Goal: Communication & Community: Answer question/provide support

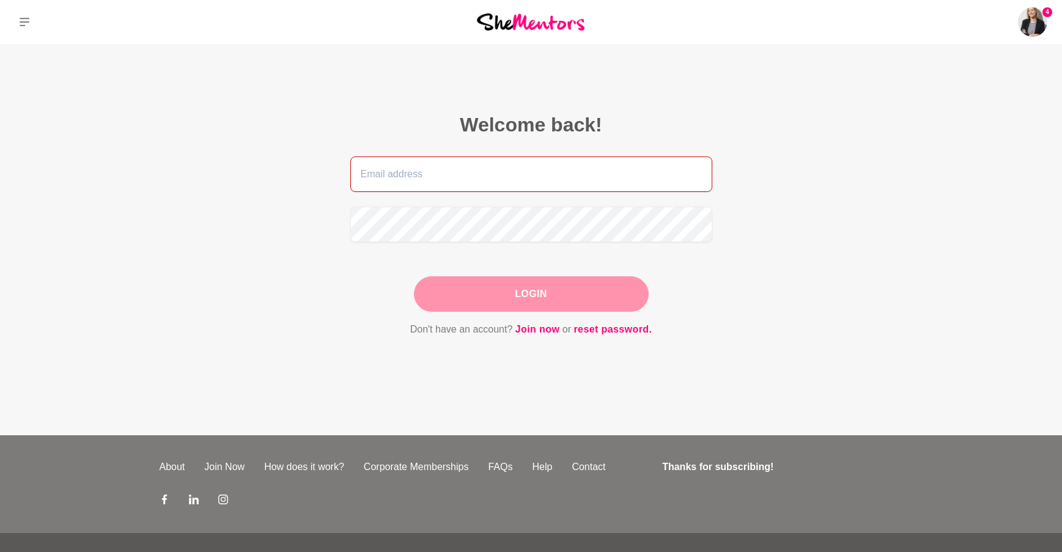
type input "[PERSON_NAME][EMAIL_ADDRESS][PERSON_NAME][DOMAIN_NAME]"
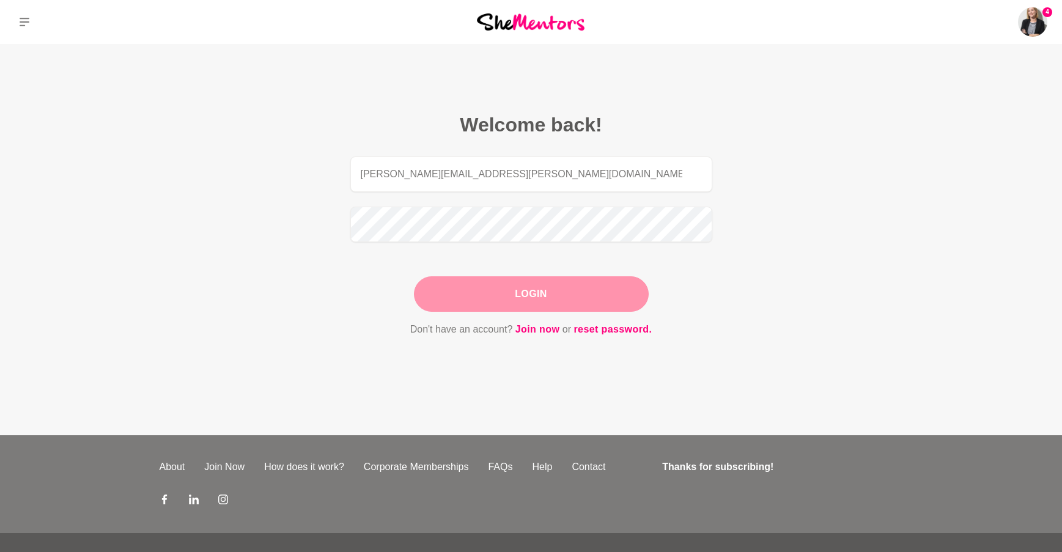
click at [522, 294] on div "Login" at bounding box center [531, 293] width 235 height 35
click at [539, 293] on button "Login" at bounding box center [531, 293] width 235 height 35
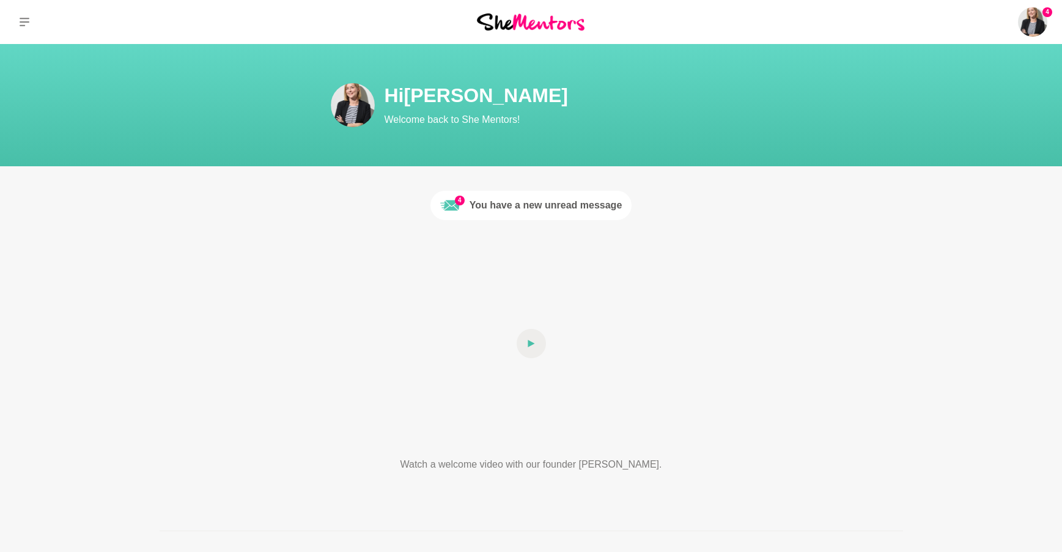
click at [562, 204] on div "You have a new unread message" at bounding box center [546, 205] width 153 height 15
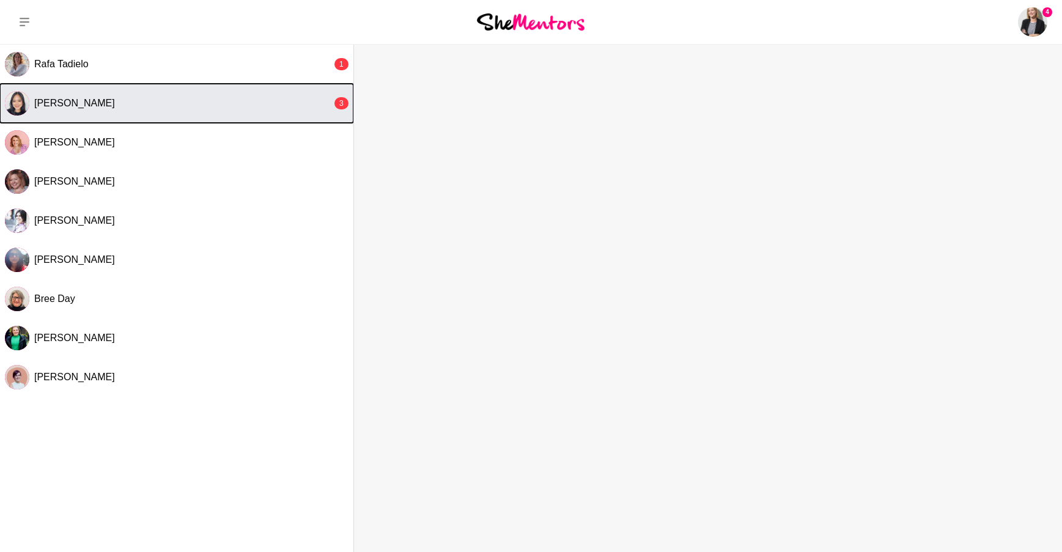
click at [95, 105] on span "[PERSON_NAME]" at bounding box center [74, 103] width 81 height 10
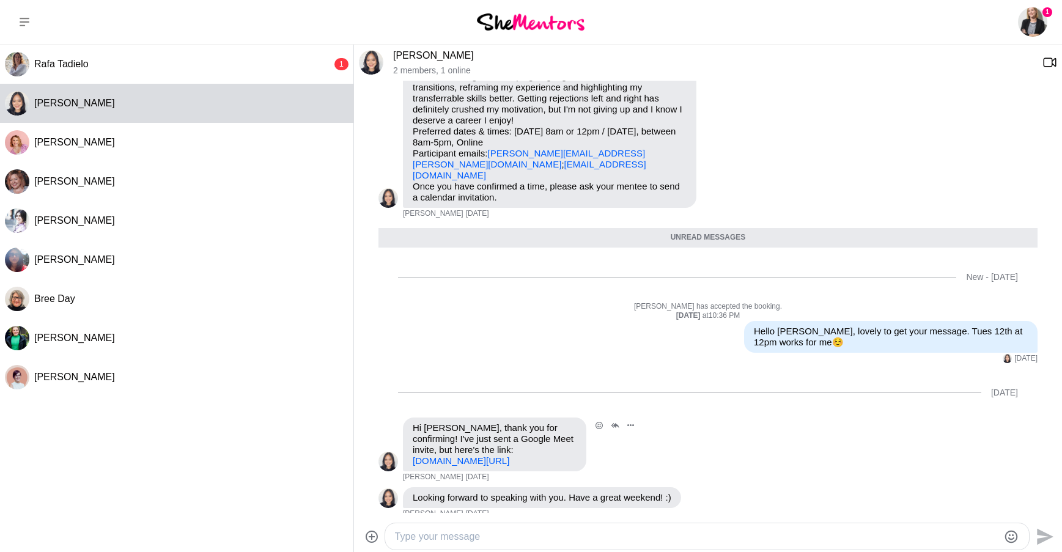
scroll to position [163, 0]
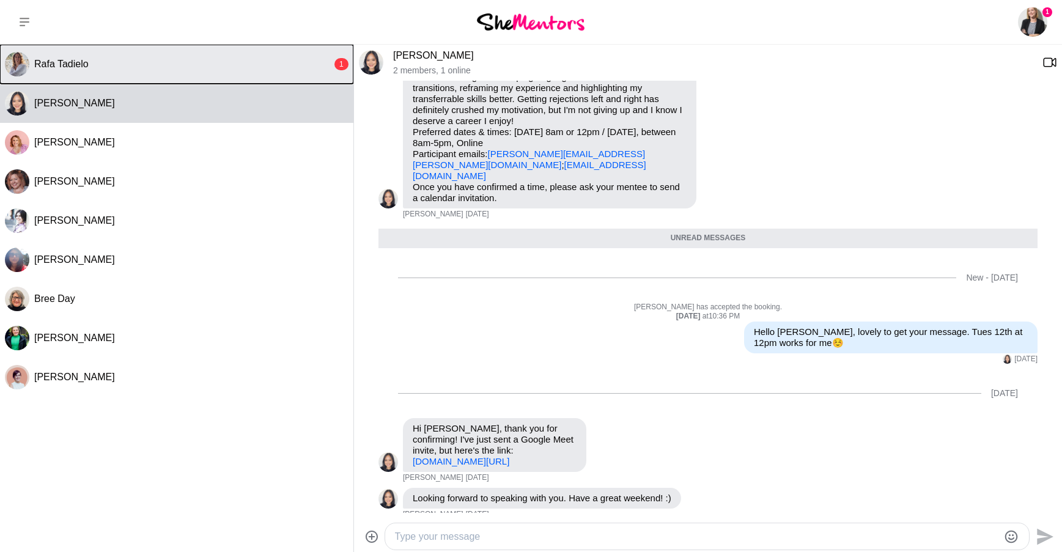
click at [109, 66] on div "Rafa Tadielo" at bounding box center [183, 64] width 298 height 12
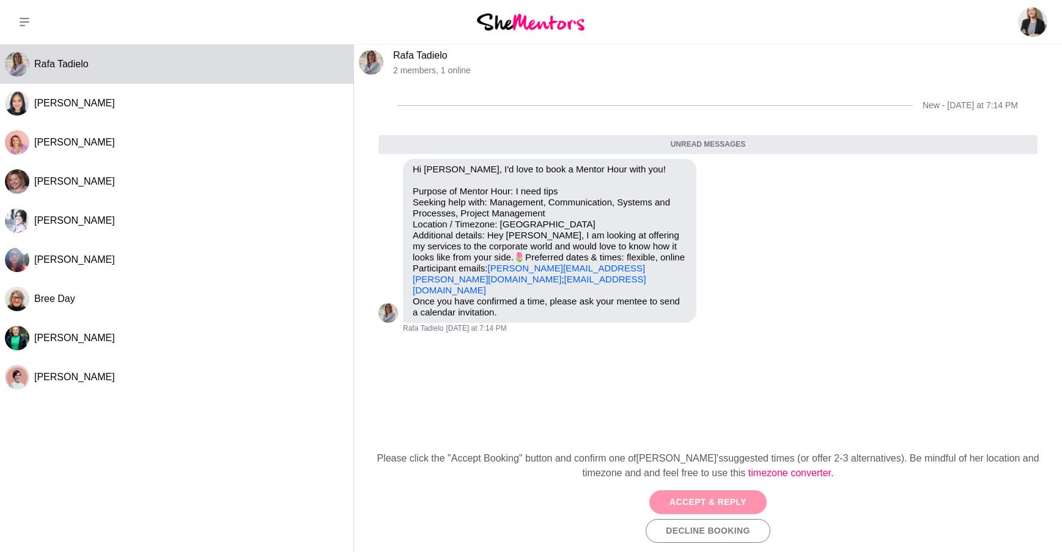
click at [688, 500] on button "Accept & Reply" at bounding box center [707, 502] width 117 height 24
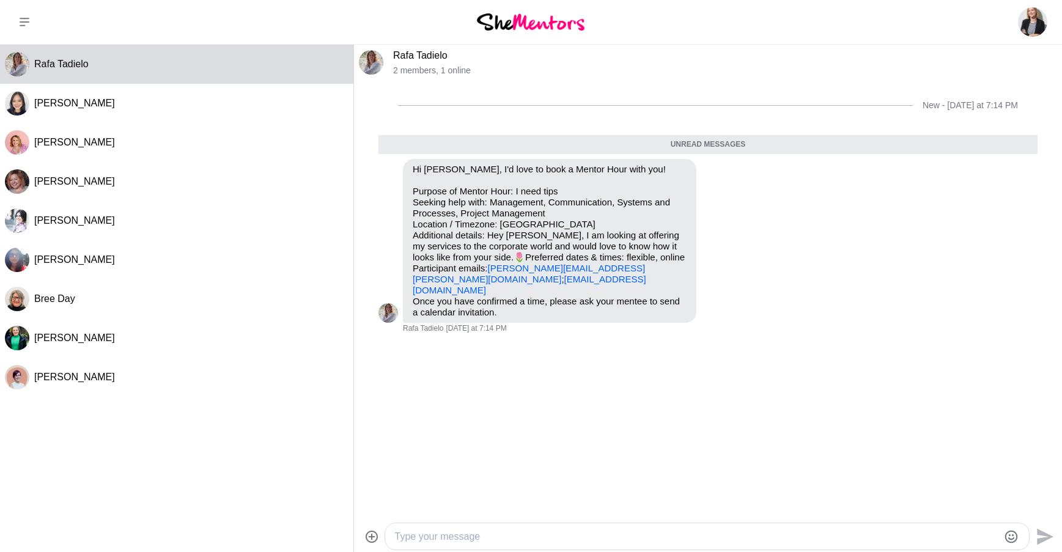
click at [559, 537] on textarea "Type your message" at bounding box center [696, 537] width 603 height 15
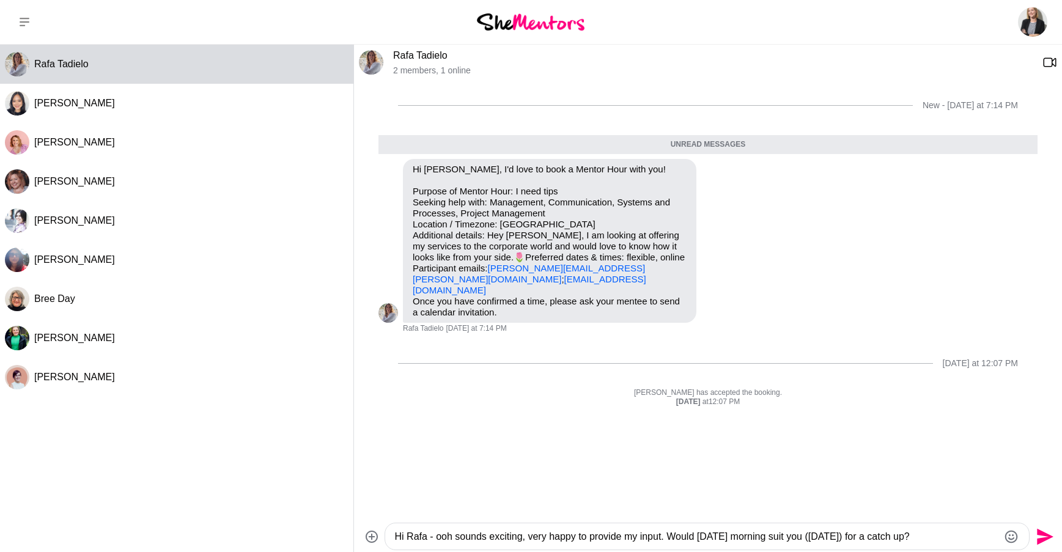
type textarea "Hi Rafa - ooh sounds exciting, very happy to provide my input. Would [DATE] mor…"
click at [1049, 531] on icon "Send" at bounding box center [1044, 537] width 20 height 20
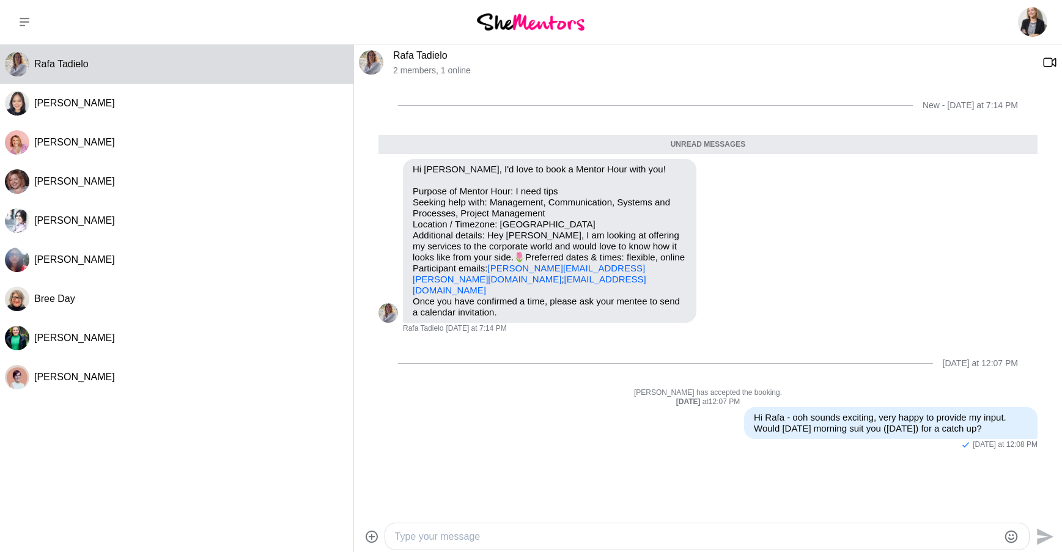
click at [425, 55] on link "Rafa Tadielo" at bounding box center [420, 55] width 54 height 10
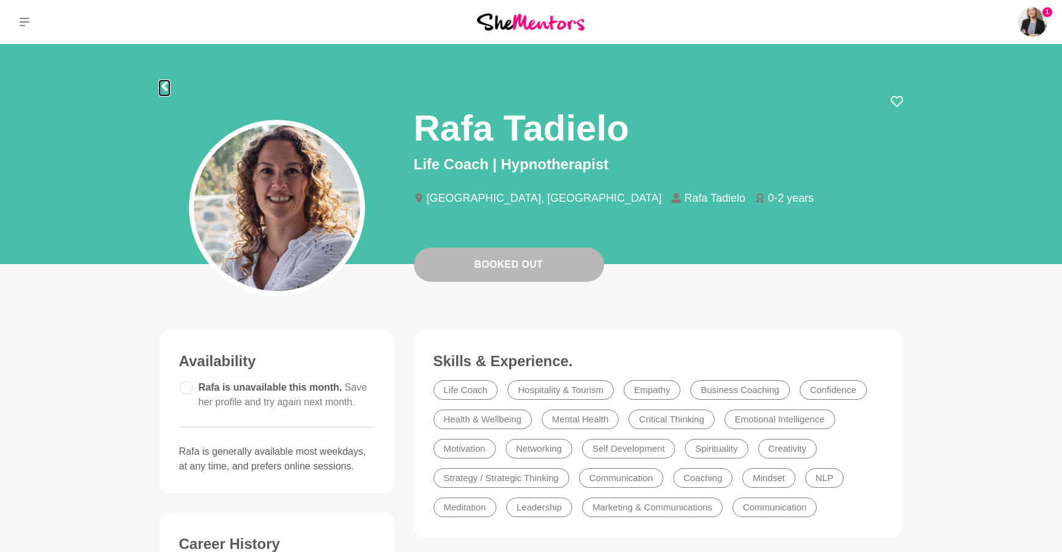
click at [166, 83] on icon at bounding box center [164, 86] width 6 height 10
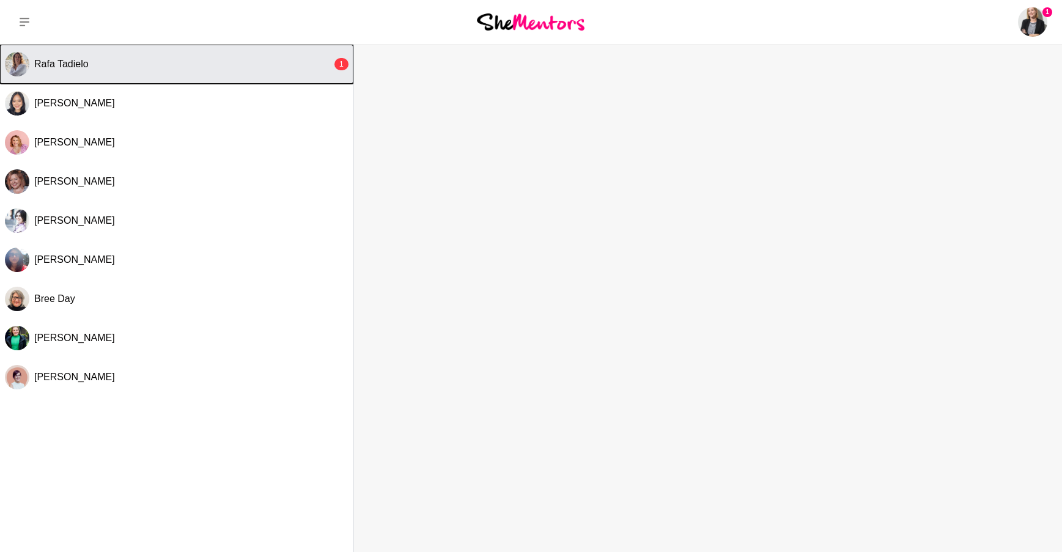
click at [182, 68] on div "Rafa Tadielo" at bounding box center [183, 64] width 298 height 12
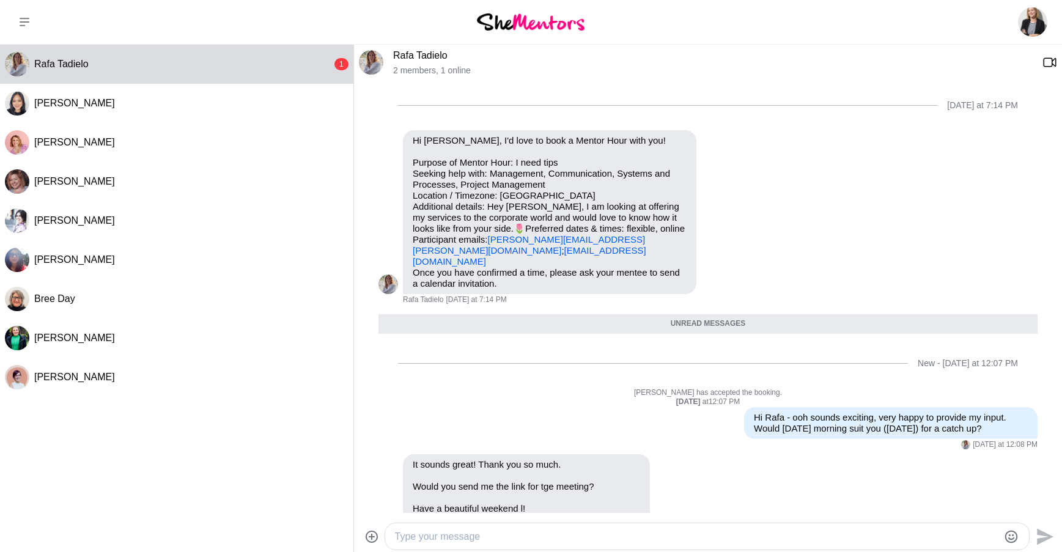
scroll to position [154, 0]
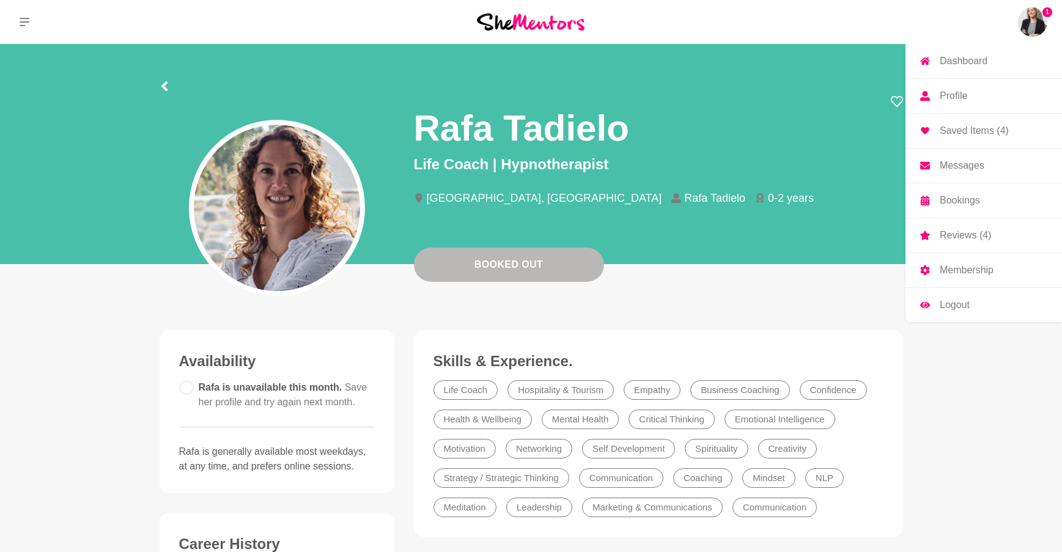
click at [972, 163] on p "Messages" at bounding box center [962, 166] width 45 height 10
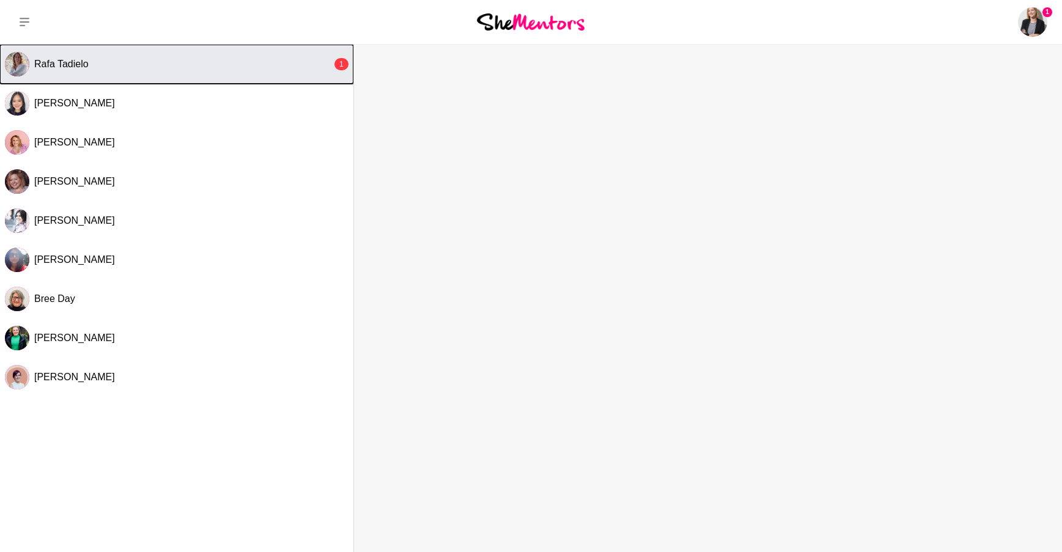
click at [104, 68] on div "Rafa Tadielo" at bounding box center [183, 64] width 298 height 12
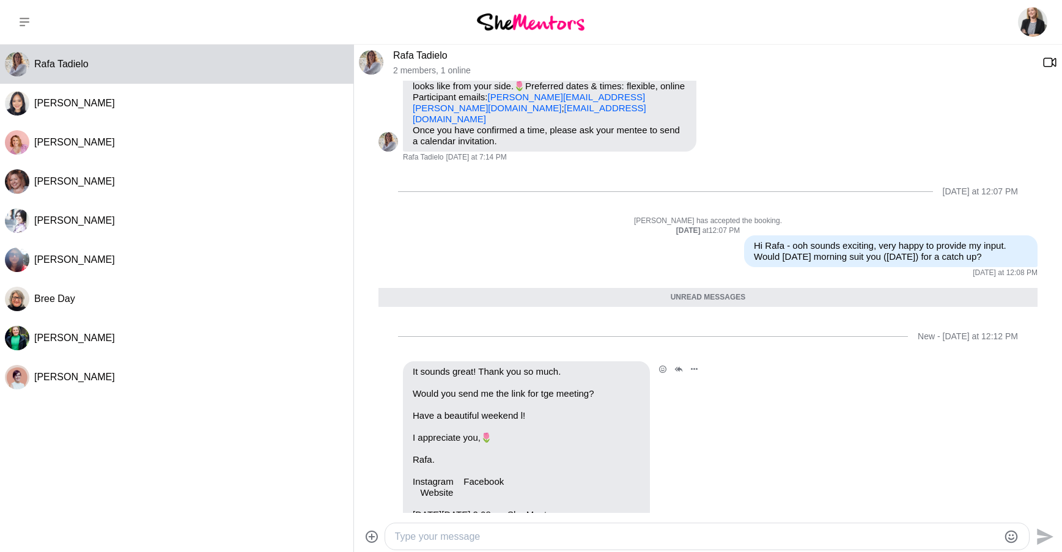
scroll to position [81, 0]
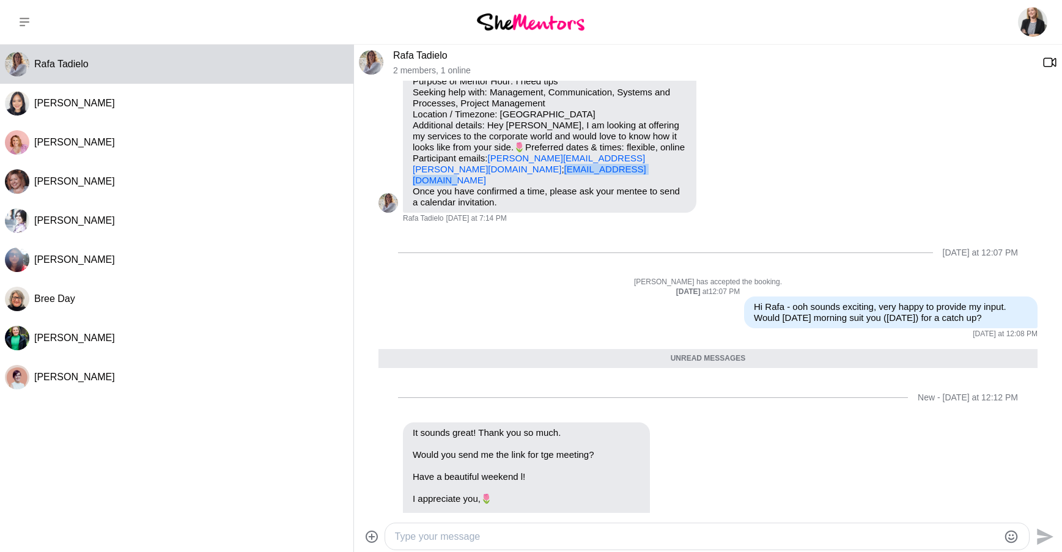
drag, startPoint x: 518, startPoint y: 182, endPoint x: 415, endPoint y: 176, distance: 103.5
click at [415, 176] on p "Purpose of Mentor Hour: I need tips Seeking help with: Management, Communicatio…" at bounding box center [550, 131] width 274 height 110
copy link "[EMAIL_ADDRESS][DOMAIN_NAME]"
